Goal: Transaction & Acquisition: Purchase product/service

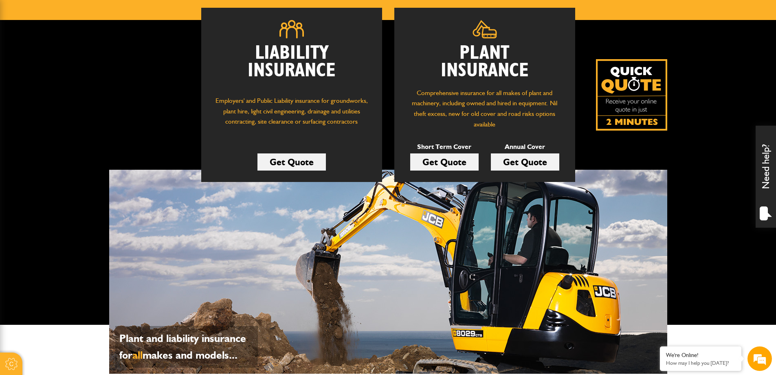
scroll to position [41, 0]
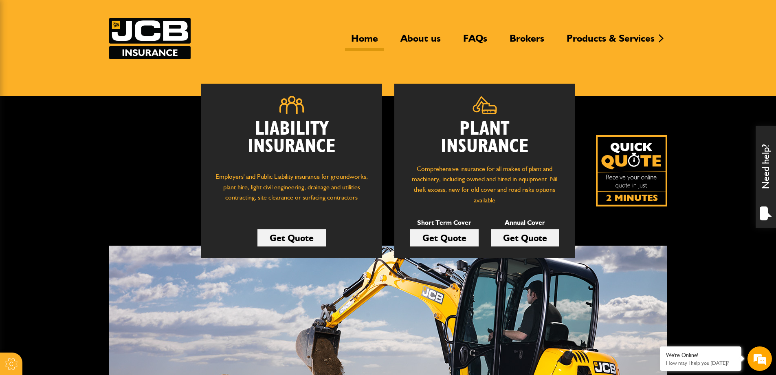
click at [442, 231] on link "Get Quote" at bounding box center [444, 237] width 68 height 17
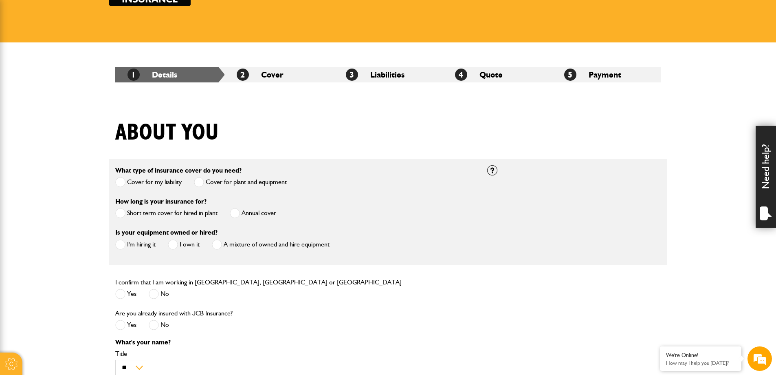
scroll to position [82, 0]
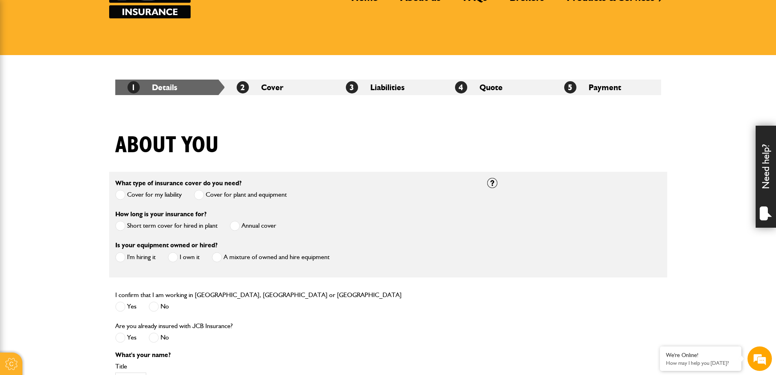
click at [504, 90] on li "4 Quote" at bounding box center [497, 86] width 109 height 15
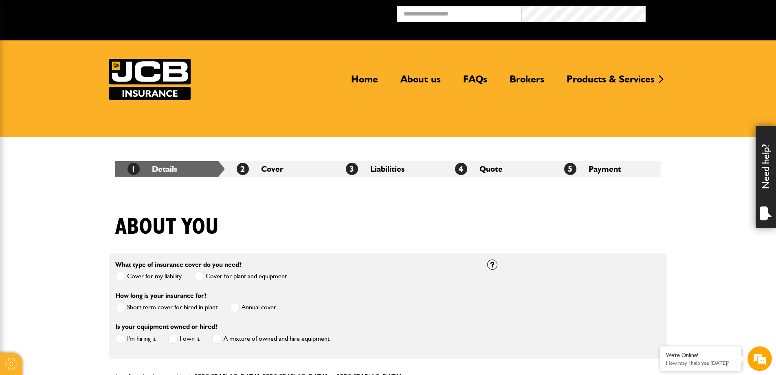
click at [523, 165] on li "4 Quote" at bounding box center [497, 168] width 109 height 15
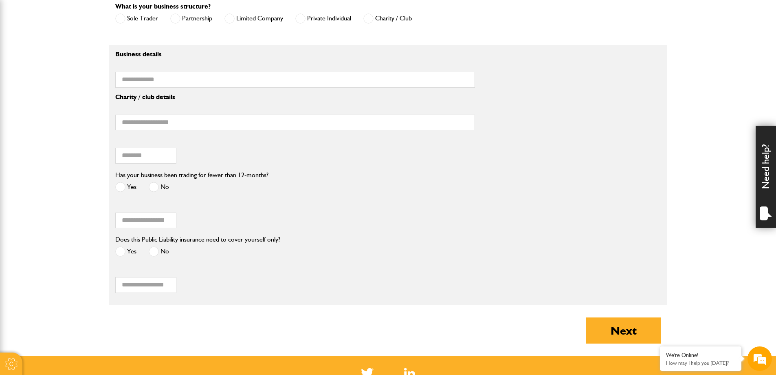
scroll to position [693, 0]
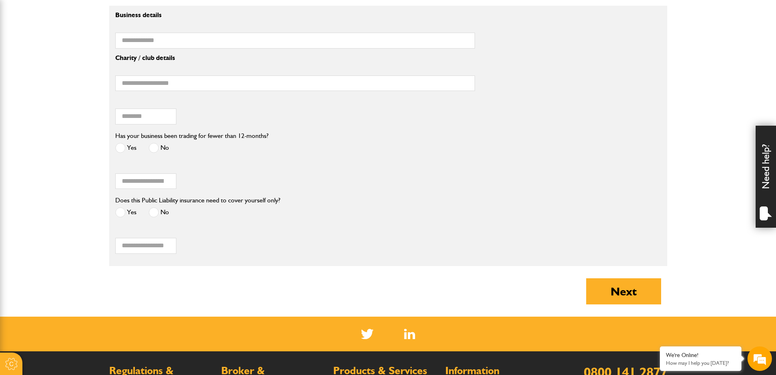
click at [214, 30] on label "Business name" at bounding box center [295, 26] width 360 height 7
click at [214, 33] on input "Business name" at bounding box center [295, 41] width 360 height 16
click at [192, 113] on div "Postcode of your correspondence address" at bounding box center [177, 111] width 124 height 25
click at [141, 119] on input "Postcode of your correspondence address" at bounding box center [145, 116] width 61 height 16
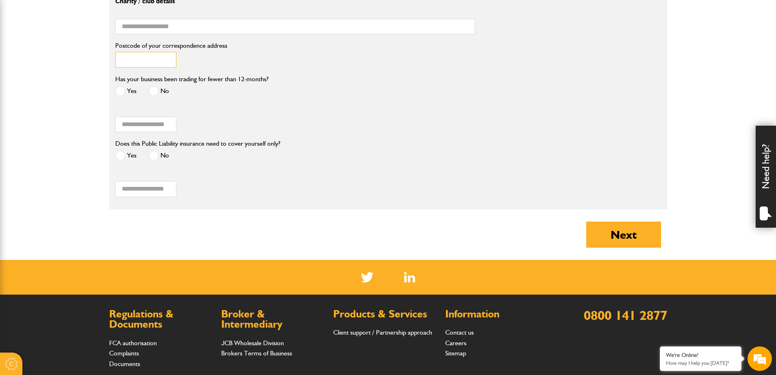
scroll to position [746, 0]
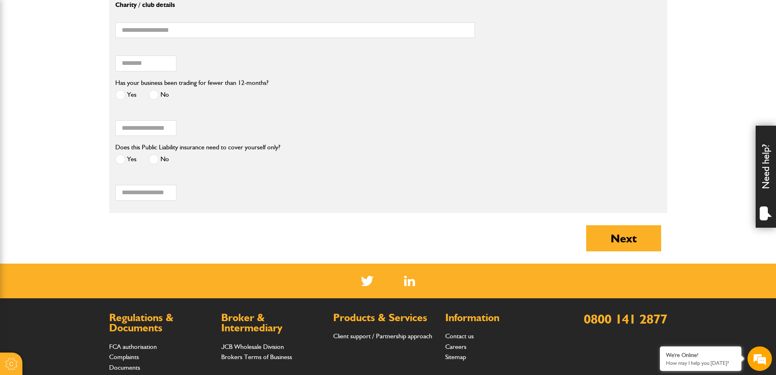
click at [172, 186] on div "Total number of business owners / partners?" at bounding box center [295, 187] width 360 height 25
click at [265, 179] on label "Total number of business owners / partners?" at bounding box center [295, 178] width 360 height 7
click at [176, 185] on input "Total number of business owners / partners?" at bounding box center [145, 193] width 61 height 16
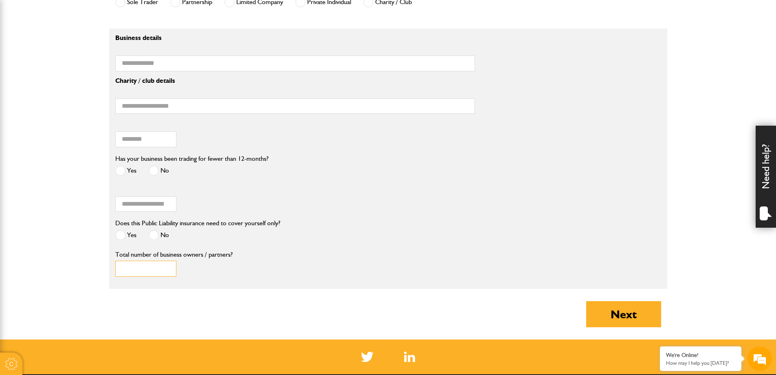
scroll to position [583, 0]
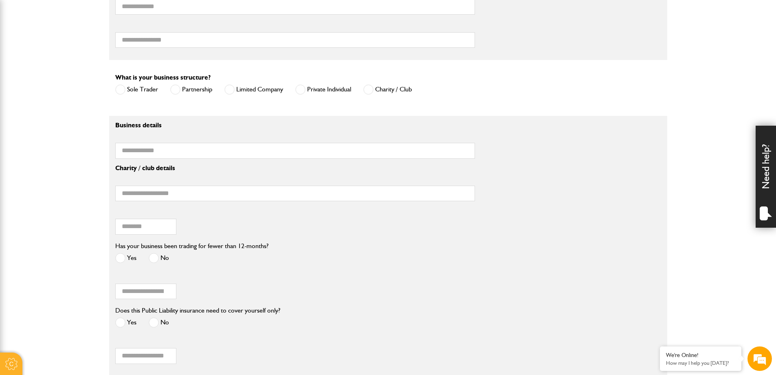
click at [265, 126] on p "Business details" at bounding box center [295, 125] width 360 height 7
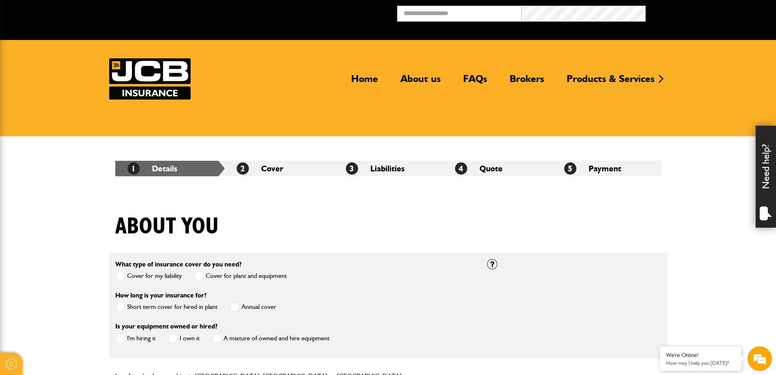
scroll to position [0, 0]
